Goal: Find specific page/section: Find specific page/section

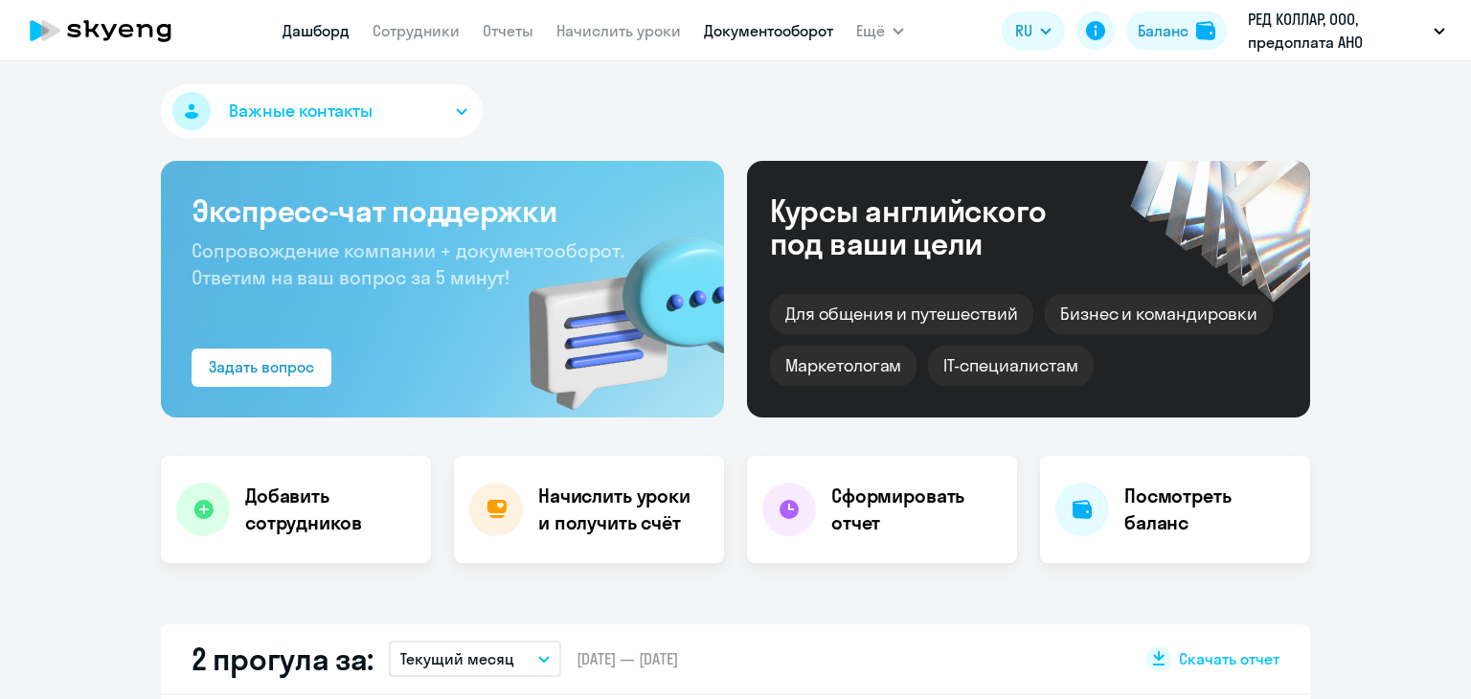
click at [749, 24] on link "Документооборот" at bounding box center [768, 30] width 129 height 19
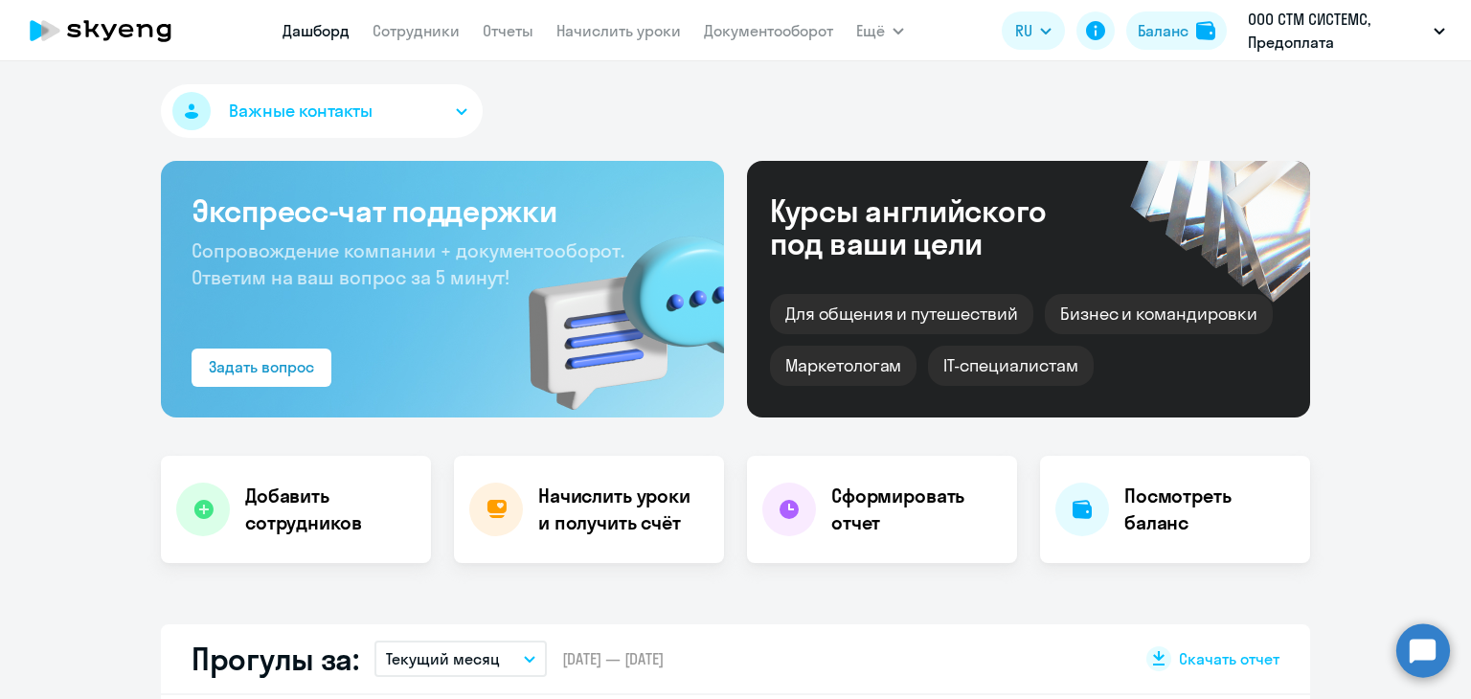
click at [621, 20] on app-menu-item-link "Начислить уроки" at bounding box center [618, 31] width 124 height 24
select select "30"
